Goal: Task Accomplishment & Management: Use online tool/utility

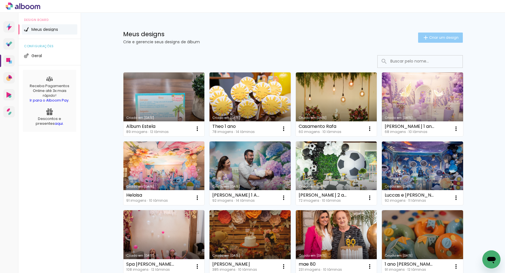
click at [452, 38] on span "Criar um design" at bounding box center [443, 38] width 29 height 4
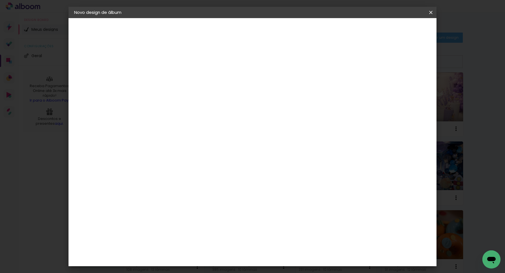
click at [167, 75] on input at bounding box center [167, 76] width 0 height 9
type input "Nicia 80 anos"
type paper-input "Nicia 80 anos"
click at [0, 0] on slot "Avançar" at bounding box center [0, 0] width 0 height 0
click at [212, 97] on paper-input-container at bounding box center [181, 90] width 61 height 13
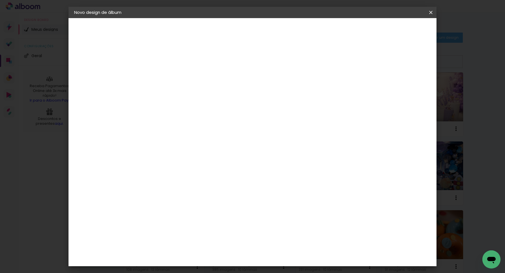
type input "ticc"
type paper-input "ticc"
click at [181, 127] on div "Ticcolor" at bounding box center [172, 128] width 18 height 5
click at [181, 129] on div "Ticcolor" at bounding box center [172, 128] width 18 height 5
click at [181, 127] on div "Ticcolor" at bounding box center [172, 128] width 18 height 5
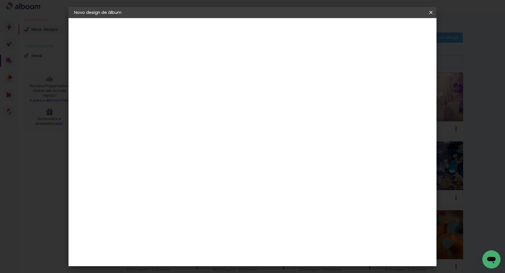
drag, startPoint x: 205, startPoint y: 127, endPoint x: 214, endPoint y: 126, distance: 9.5
click at [181, 127] on div "Ticcolor" at bounding box center [172, 128] width 18 height 5
click at [0, 0] on slot "Avançar" at bounding box center [0, 0] width 0 height 0
click at [189, 94] on input "text" at bounding box center [178, 98] width 22 height 9
click at [283, 108] on paper-item "Prime" at bounding box center [289, 105] width 113 height 11
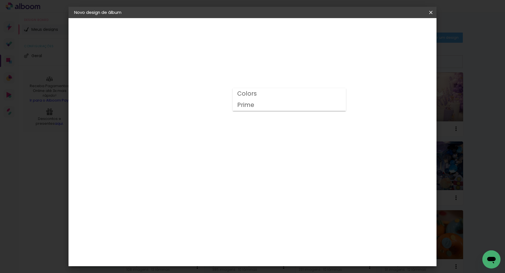
type input "Prime"
click at [205, 176] on span "25 × 30" at bounding box center [192, 183] width 26 height 15
click at [0, 0] on slot "Avançar" at bounding box center [0, 0] width 0 height 0
click at [368, 61] on div at bounding box center [365, 61] width 5 height 5
type paper-checkbox "on"
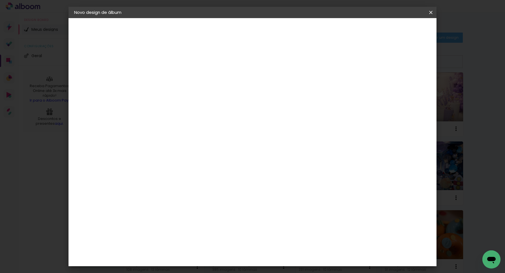
click at [400, 29] on span "Iniciar design" at bounding box center [387, 30] width 26 height 4
